Goal: Information Seeking & Learning: Learn about a topic

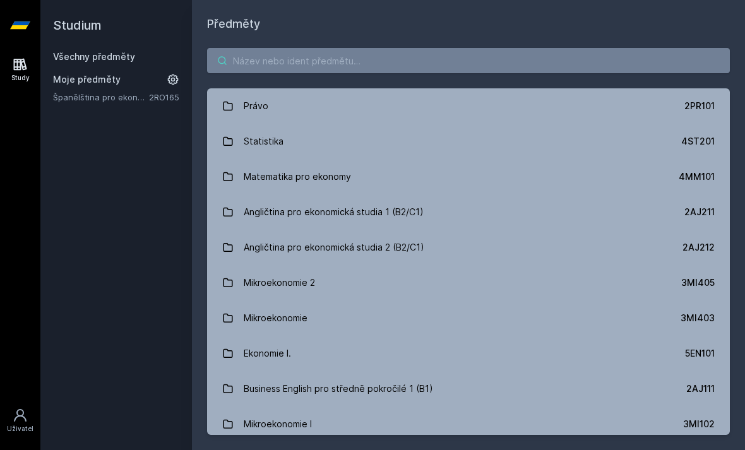
click at [279, 49] on input "search" at bounding box center [468, 60] width 523 height 25
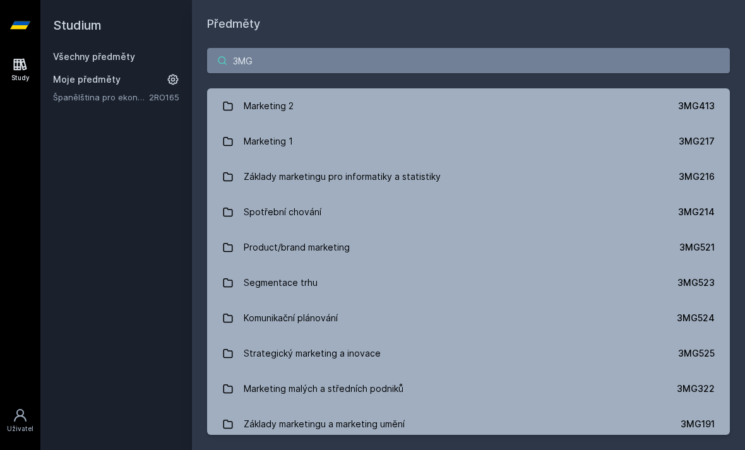
click at [287, 63] on input "3MG" at bounding box center [468, 60] width 523 height 25
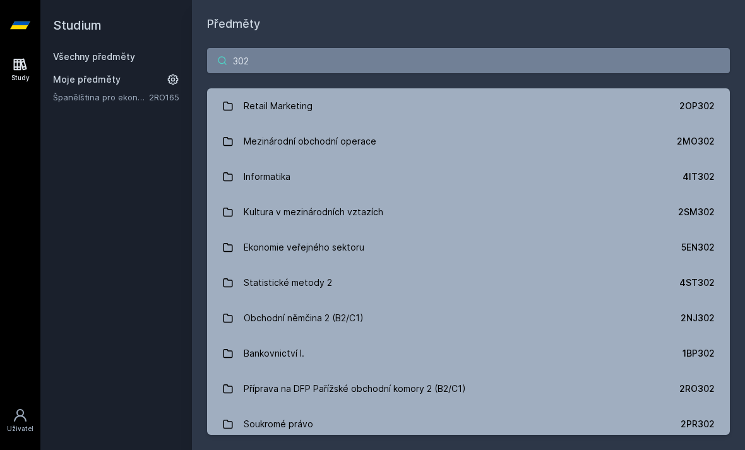
click at [284, 63] on input "302" at bounding box center [468, 60] width 523 height 25
type input "3"
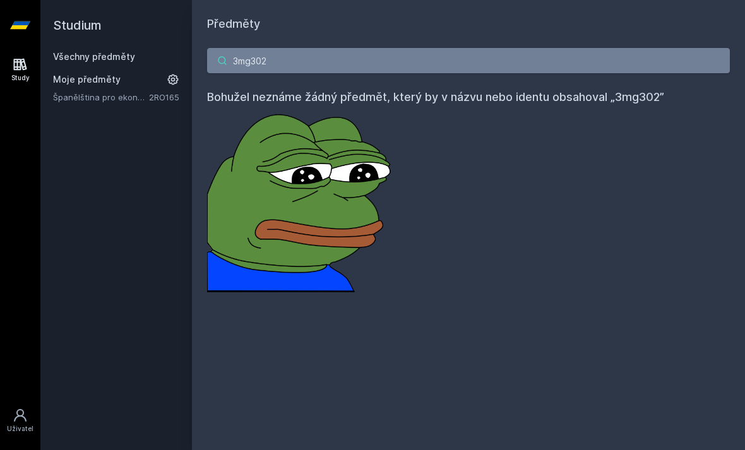
click at [548, 61] on input "3mg302" at bounding box center [468, 60] width 523 height 25
type input "3"
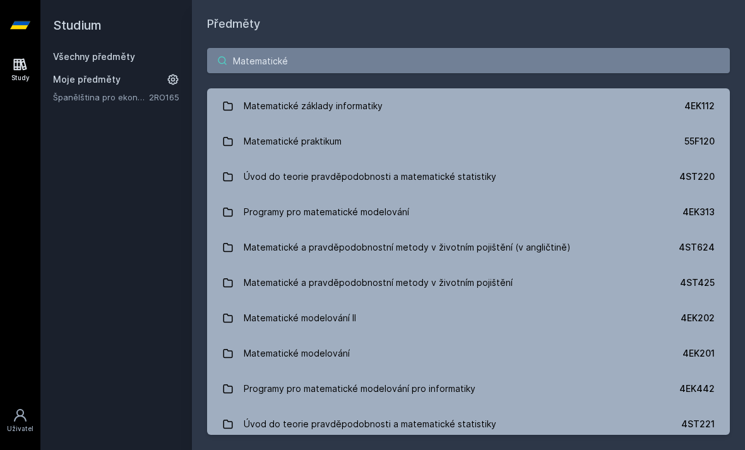
type input "Matematické"
click at [415, 140] on link "Matematické praktikum 55F120" at bounding box center [468, 141] width 523 height 35
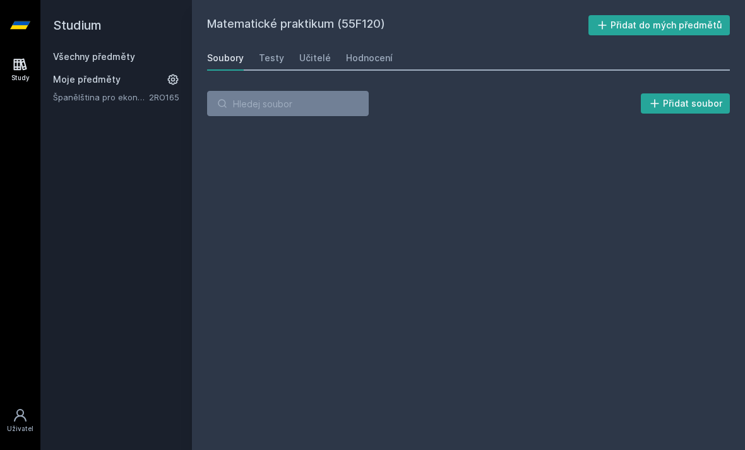
click at [371, 68] on link "Hodnocení" at bounding box center [369, 57] width 47 height 25
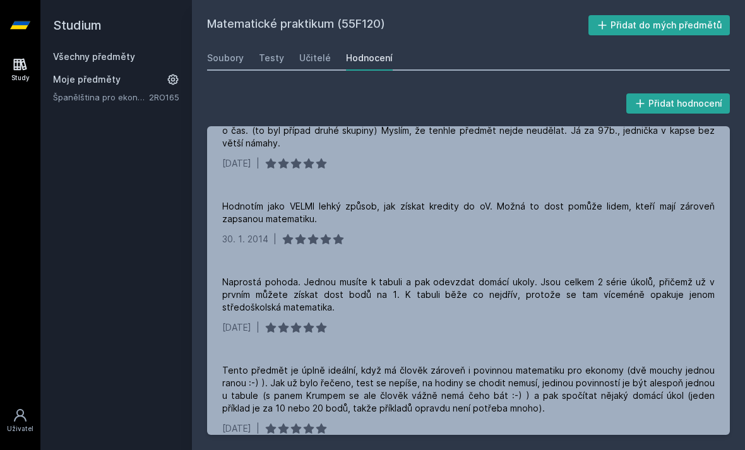
scroll to position [1166, 0]
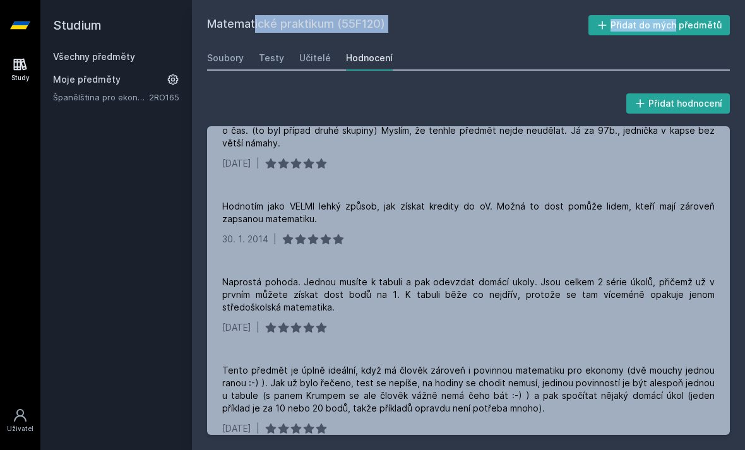
click at [455, 81] on div "Přidat hodnocení Velmi pohodičkový předmět, který udělá opravdu každý. Nově pře…" at bounding box center [468, 263] width 553 height 375
